Goal: Information Seeking & Learning: Learn about a topic

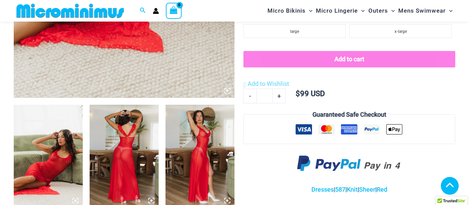
scroll to position [295, 0]
click at [60, 149] on img at bounding box center [48, 156] width 69 height 103
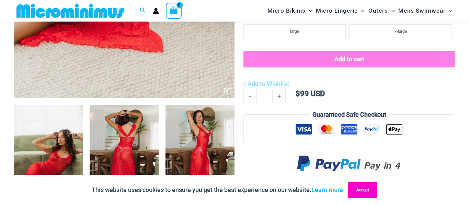
click at [377, 192] on button "Accept" at bounding box center [362, 190] width 29 height 16
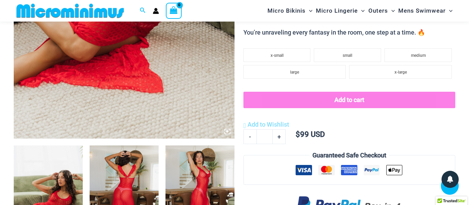
scroll to position [260, 0]
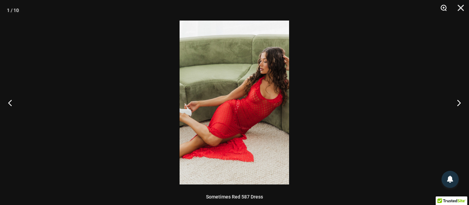
click at [446, 9] on button "Zoom" at bounding box center [440, 10] width 17 height 21
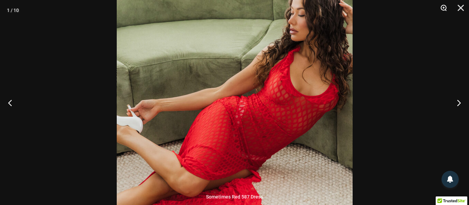
click at [446, 9] on button "Zoom" at bounding box center [440, 10] width 17 height 21
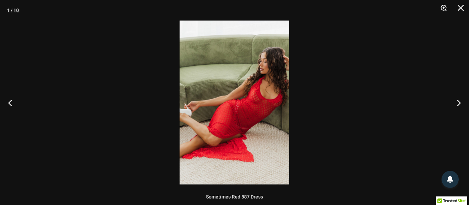
click at [446, 9] on button "Zoom" at bounding box center [440, 10] width 17 height 21
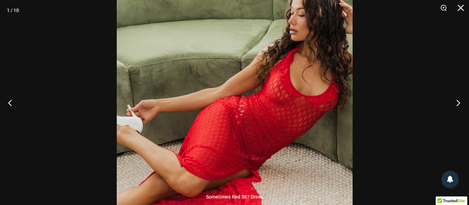
click at [455, 102] on button "Next" at bounding box center [456, 103] width 26 height 34
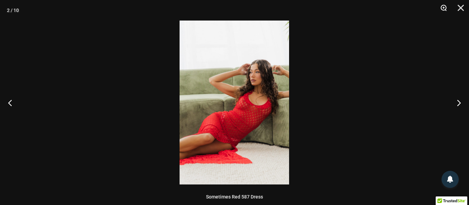
click at [442, 7] on button "Zoom" at bounding box center [440, 10] width 17 height 21
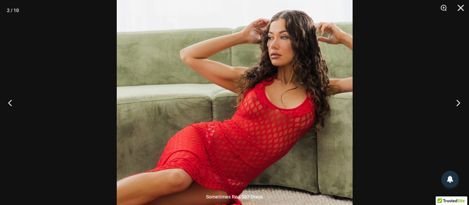
click at [454, 102] on button "Next" at bounding box center [456, 103] width 26 height 34
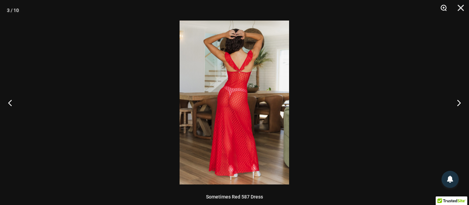
click at [445, 8] on button "Zoom" at bounding box center [440, 10] width 17 height 21
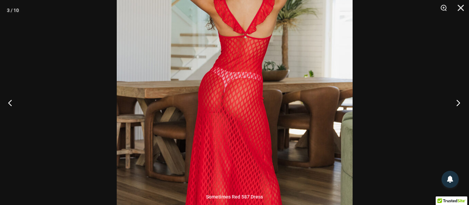
click at [459, 99] on button "Next" at bounding box center [456, 103] width 26 height 34
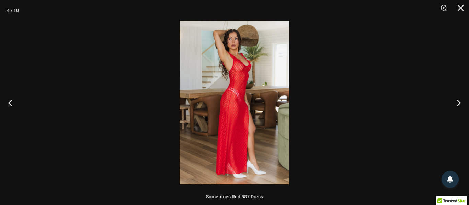
click at [243, 71] on img at bounding box center [233, 103] width 109 height 164
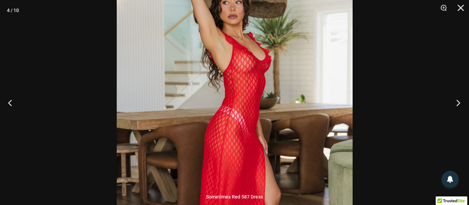
click at [455, 100] on button "Next" at bounding box center [456, 103] width 26 height 34
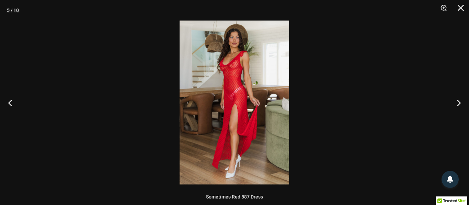
click at [236, 61] on img at bounding box center [233, 103] width 109 height 164
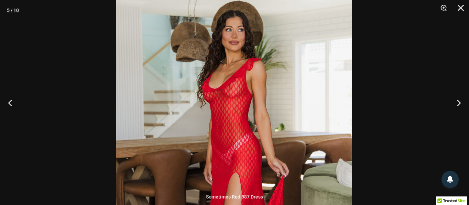
click at [237, 82] on img at bounding box center [234, 169] width 236 height 353
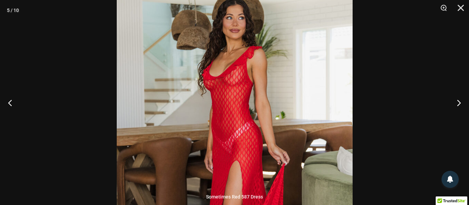
click at [242, 42] on img at bounding box center [235, 157] width 236 height 353
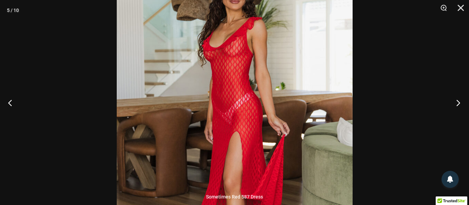
click at [457, 106] on button "Next" at bounding box center [456, 103] width 26 height 34
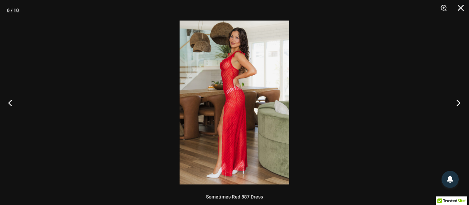
click at [457, 106] on button "Next" at bounding box center [456, 103] width 26 height 34
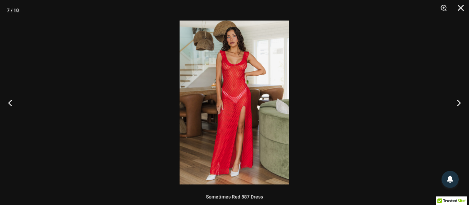
click at [236, 102] on img at bounding box center [233, 103] width 109 height 164
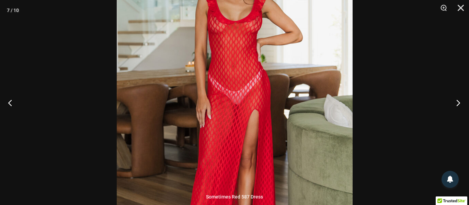
click at [451, 100] on button "Next" at bounding box center [456, 103] width 26 height 34
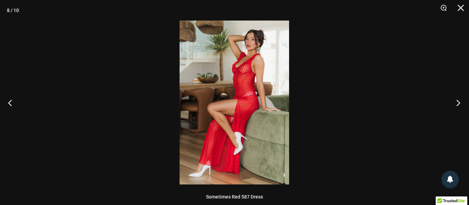
click at [451, 100] on button "Next" at bounding box center [456, 103] width 26 height 34
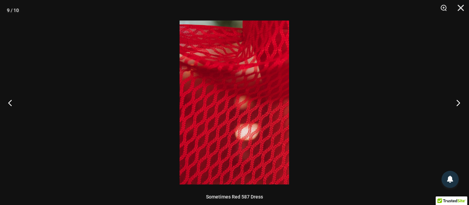
click at [451, 100] on button "Next" at bounding box center [456, 103] width 26 height 34
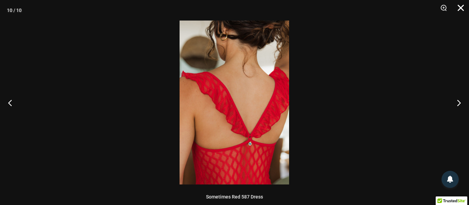
click at [459, 6] on button "Close" at bounding box center [457, 10] width 17 height 21
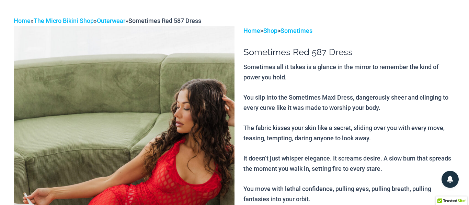
scroll to position [0, 0]
